Goal: Task Accomplishment & Management: Use online tool/utility

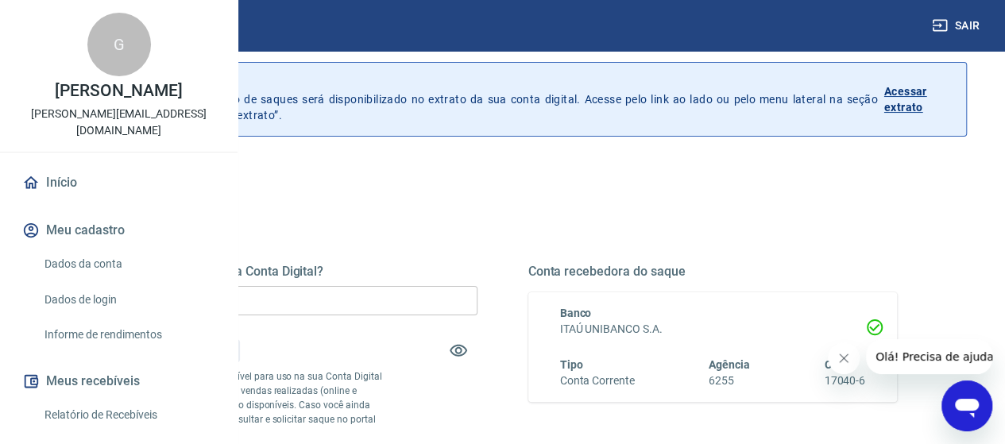
scroll to position [79, 0]
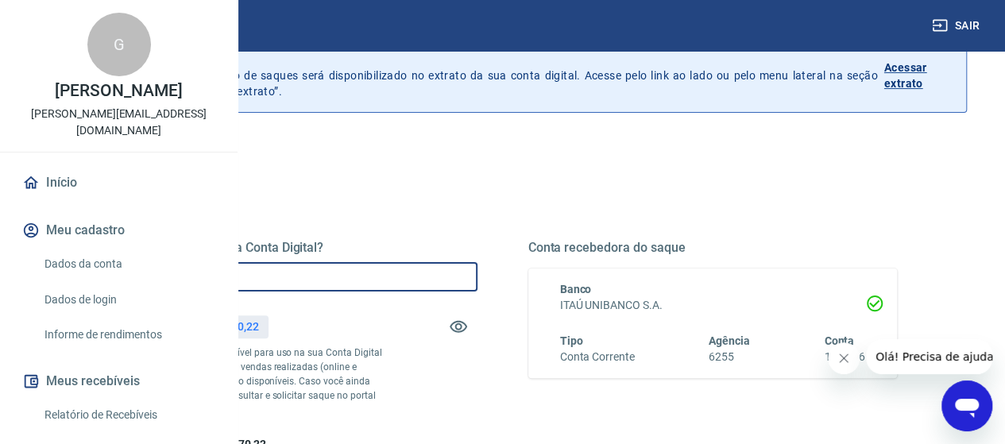
drag, startPoint x: 418, startPoint y: 277, endPoint x: 276, endPoint y: 248, distance: 145.2
click at [278, 249] on div "Quanto deseja sacar da Conta Digital? R$ 0,00 ​ Saldo total*: R$ 38.370,22 *Cor…" at bounding box center [502, 422] width 928 height 568
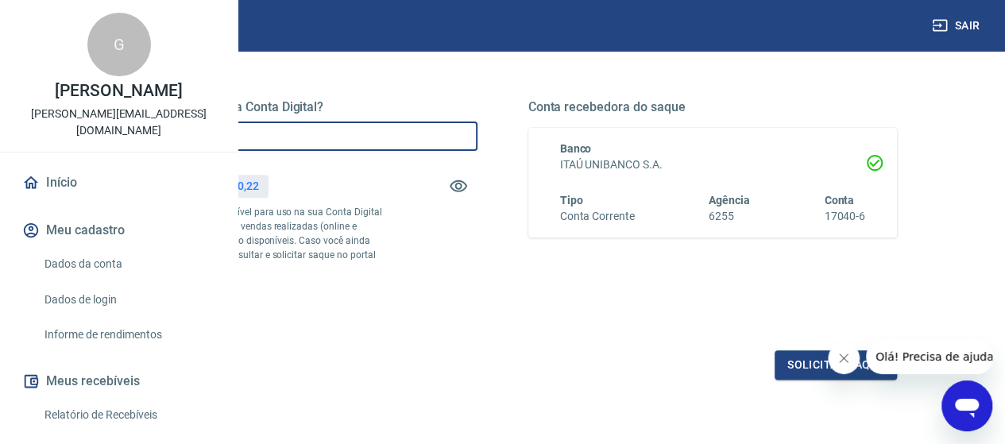
scroll to position [318, 0]
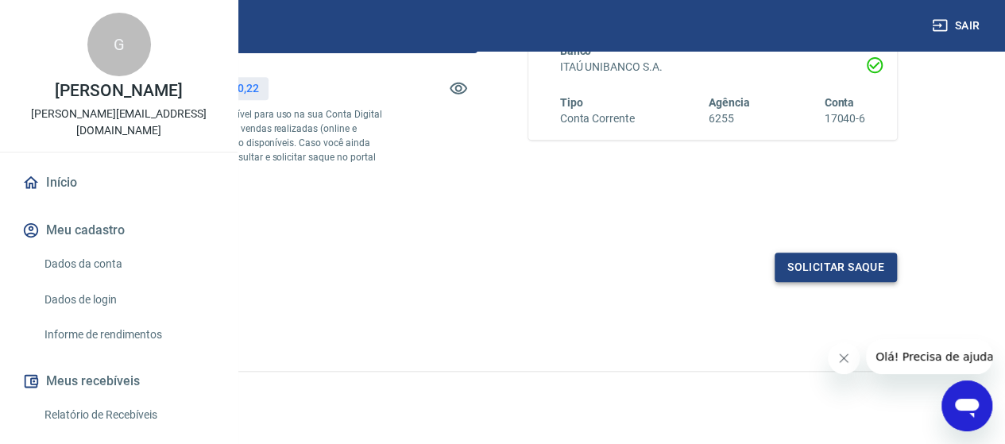
type input "R$ 38.370,22"
click at [821, 282] on button "Solicitar saque" at bounding box center [835, 267] width 122 height 29
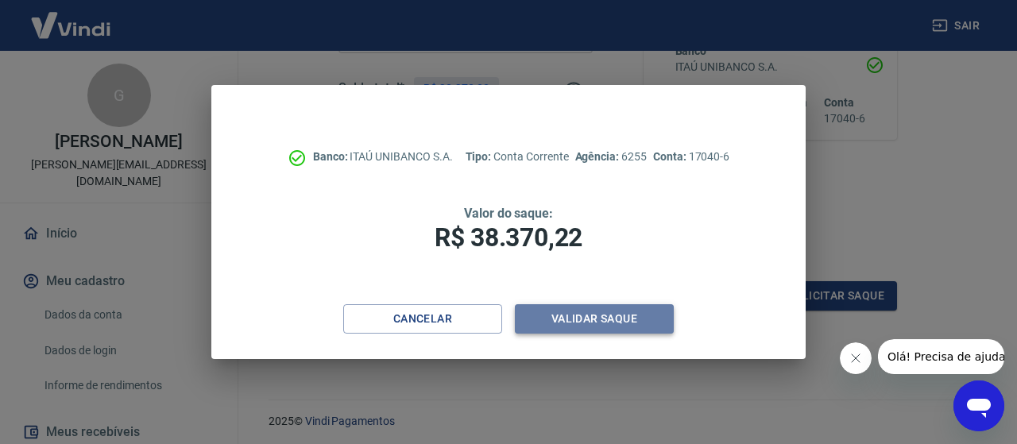
click at [570, 317] on button "Validar saque" at bounding box center [594, 318] width 159 height 29
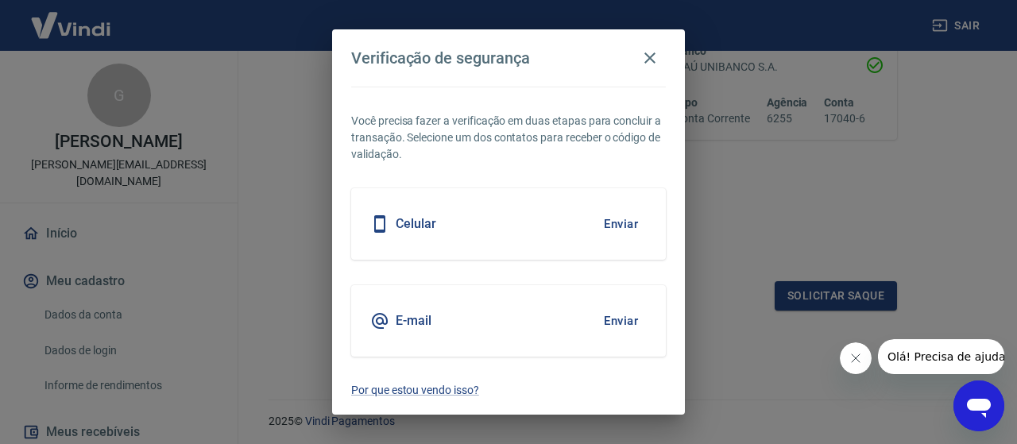
click at [415, 228] on h5 "Celular" at bounding box center [416, 224] width 41 height 16
click at [623, 226] on button "Enviar" at bounding box center [621, 223] width 52 height 33
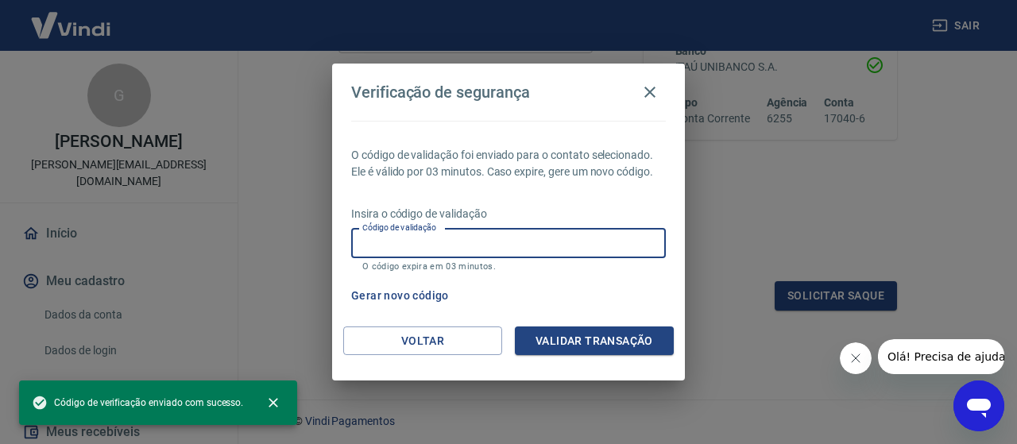
click at [426, 250] on input "Código de validação" at bounding box center [508, 243] width 315 height 29
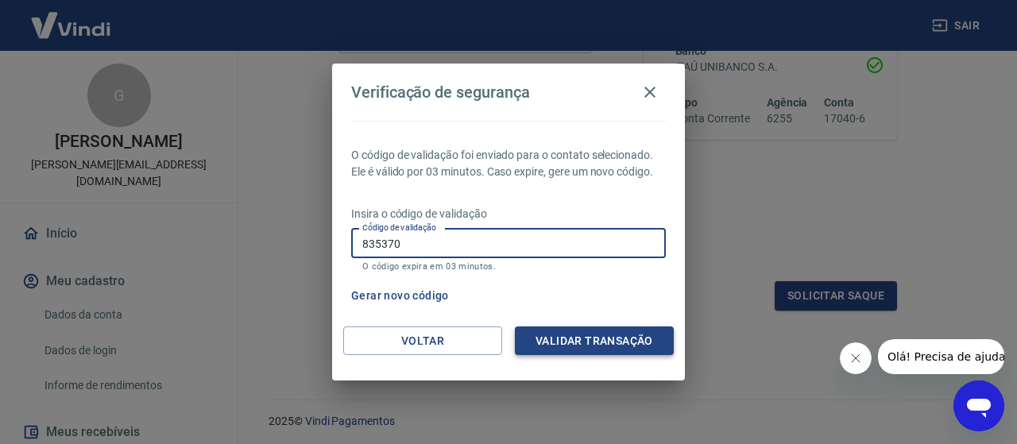
type input "835370"
click at [627, 347] on button "Validar transação" at bounding box center [594, 340] width 159 height 29
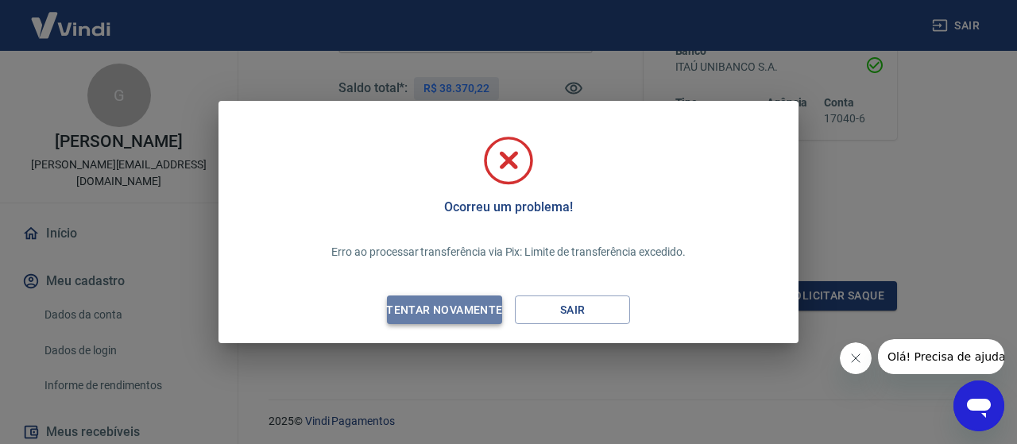
click at [469, 309] on div "Tentar novamente" at bounding box center [444, 310] width 154 height 20
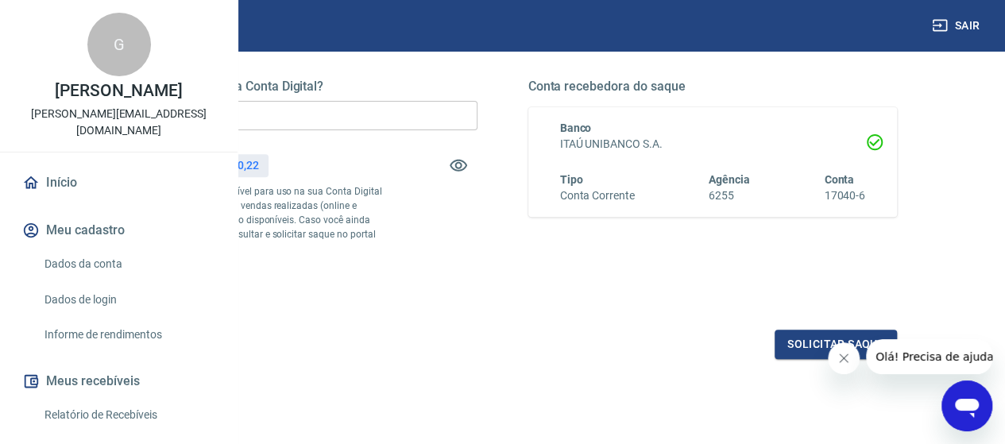
scroll to position [79, 0]
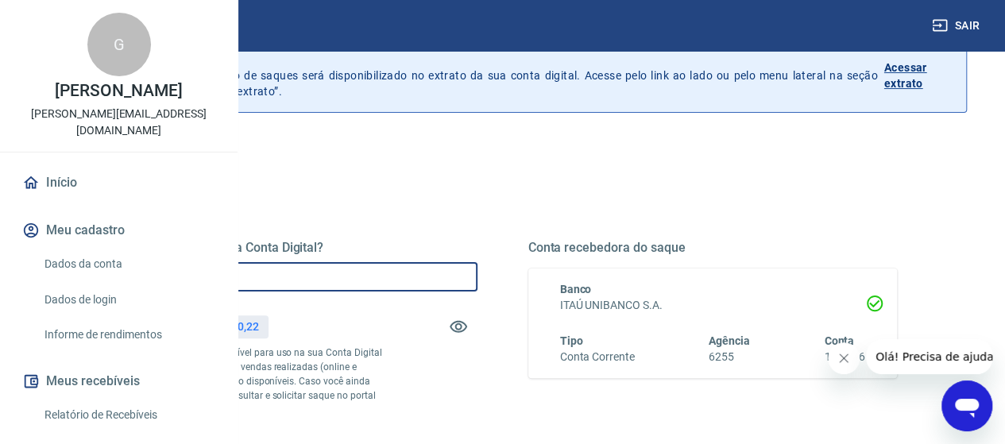
click at [316, 253] on div "Quanto deseja sacar da Conta Digital? R$ 38.370,22 ​ Saldo total*: R$ 38.370,22…" at bounding box center [502, 354] width 865 height 369
type input "R$ 30.000,00"
click at [537, 214] on div "Quanto deseja sacar da Conta Digital? R$ 30.000,00 ​ Saldo total*: R$ 38.370,22…" at bounding box center [502, 361] width 789 height 318
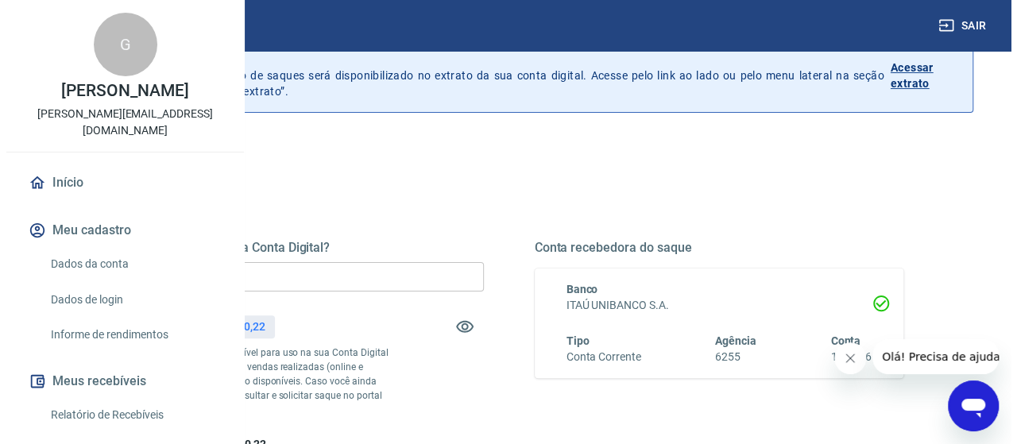
scroll to position [369, 0]
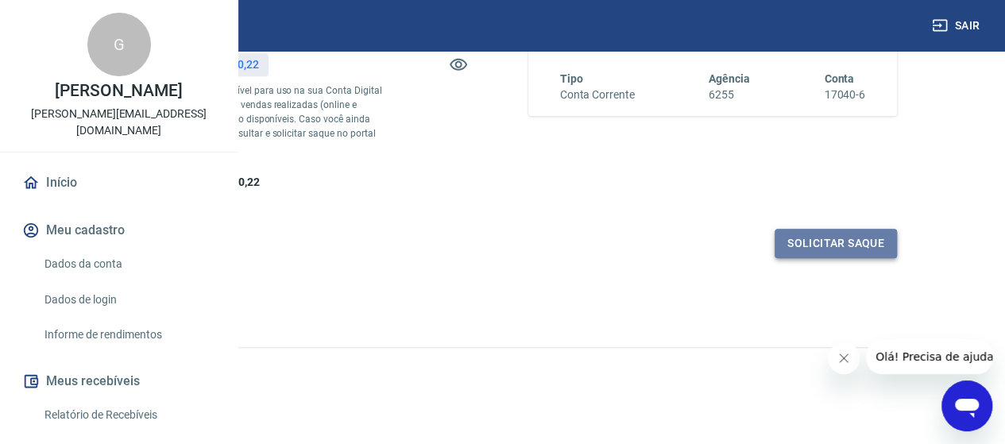
click at [828, 250] on button "Solicitar saque" at bounding box center [835, 243] width 122 height 29
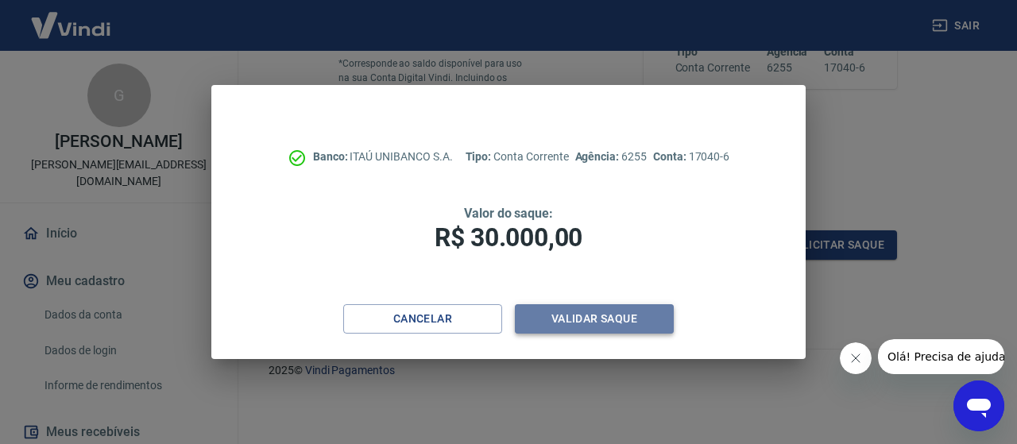
click at [577, 310] on button "Validar saque" at bounding box center [594, 318] width 159 height 29
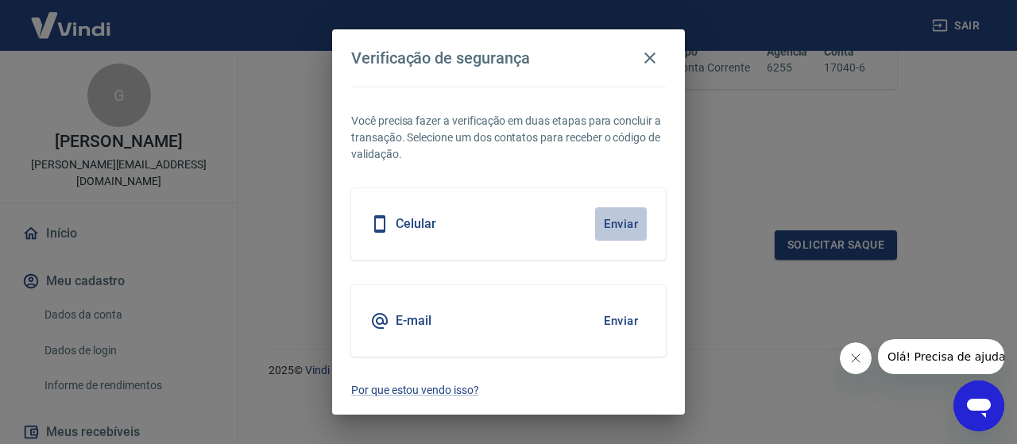
click at [618, 216] on button "Enviar" at bounding box center [621, 223] width 52 height 33
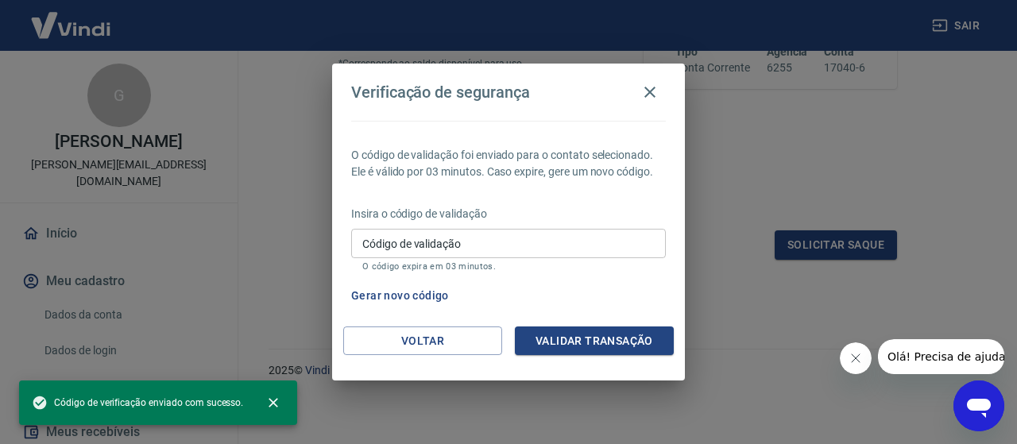
click at [442, 245] on input "Código de validação" at bounding box center [508, 243] width 315 height 29
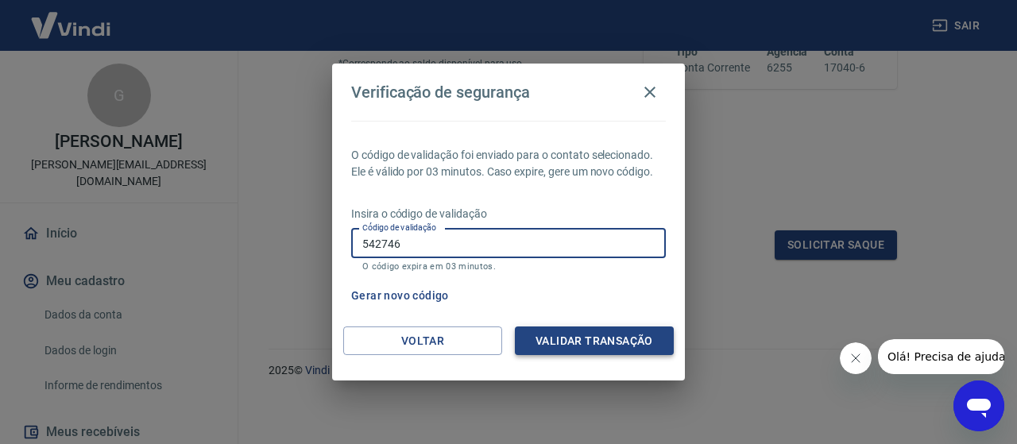
type input "542746"
click at [565, 347] on button "Validar transação" at bounding box center [594, 340] width 159 height 29
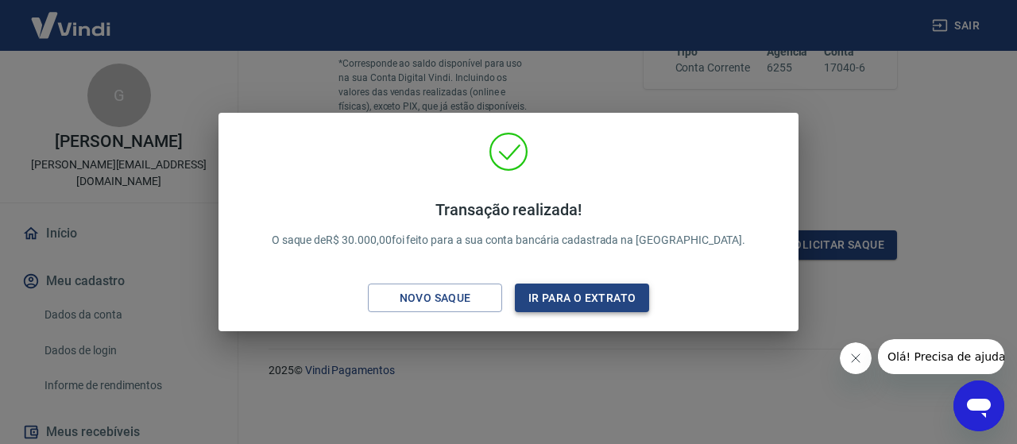
click at [600, 299] on button "Ir para o extrato" at bounding box center [582, 298] width 134 height 29
